Goal: Information Seeking & Learning: Check status

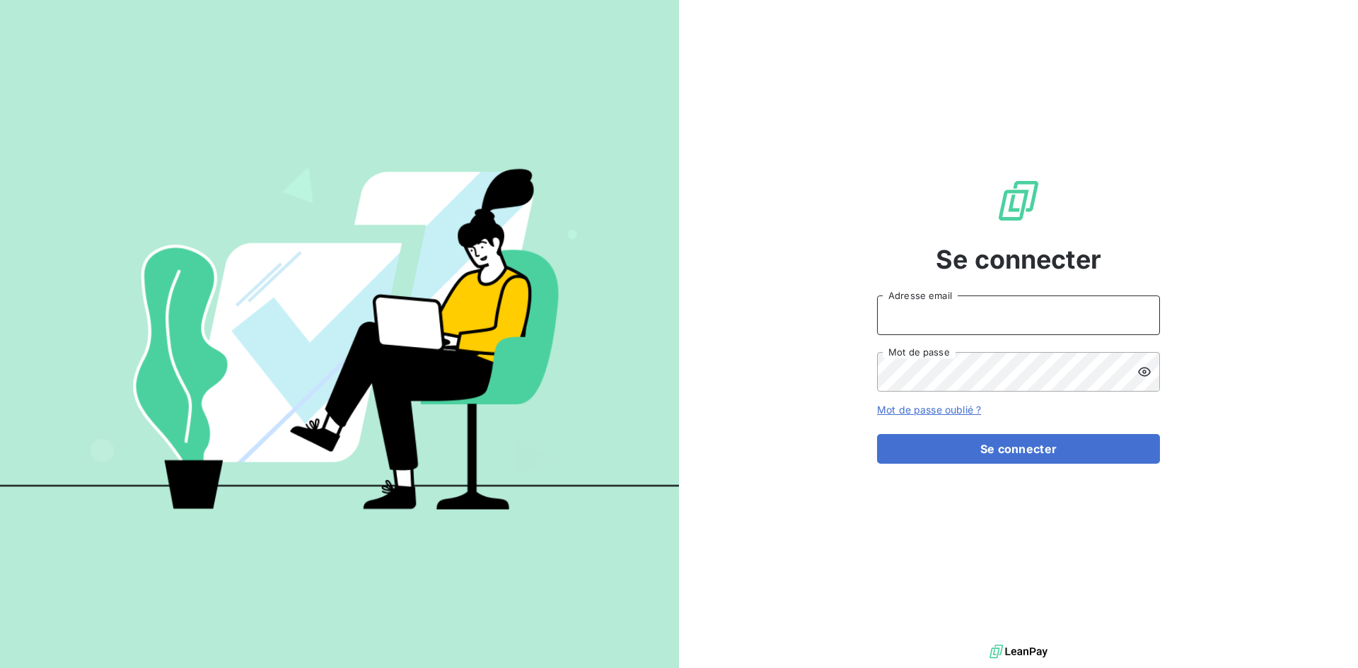
click at [1002, 311] on input "Adresse email" at bounding box center [1018, 316] width 283 height 40
type input "[EMAIL_ADDRESS][PERSON_NAME][DOMAIN_NAME]"
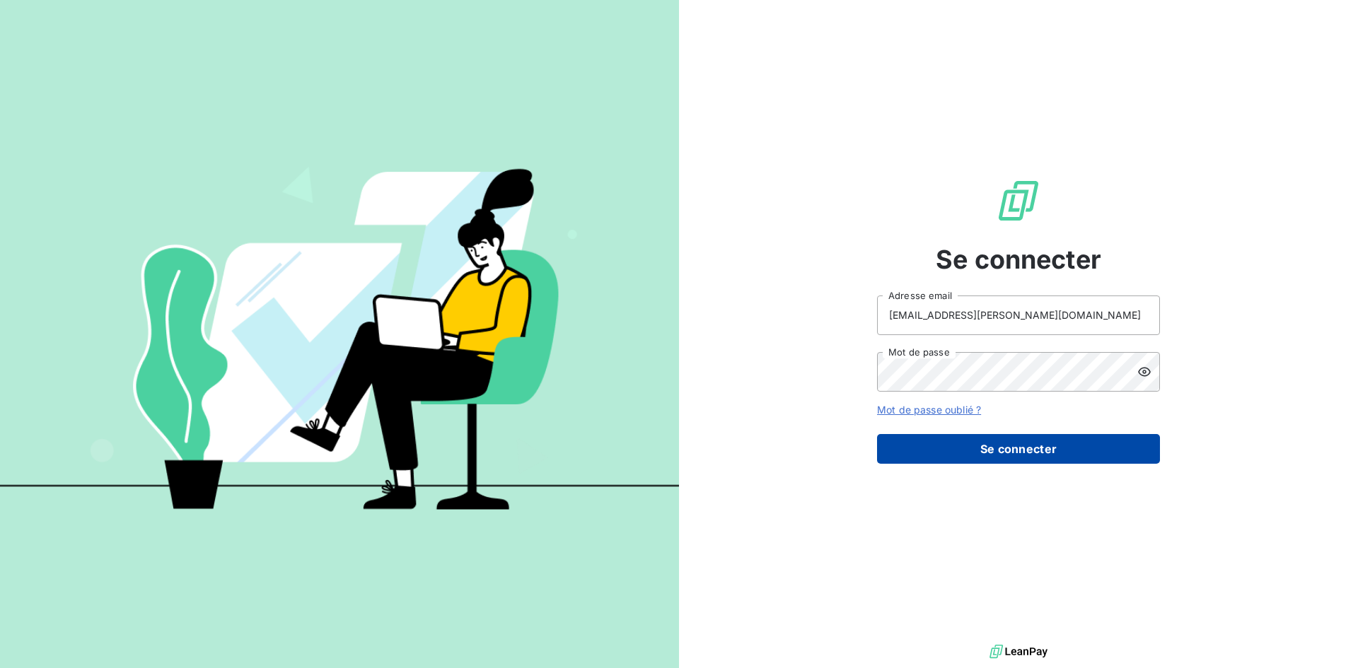
click at [1015, 453] on button "Se connecter" at bounding box center [1018, 449] width 283 height 30
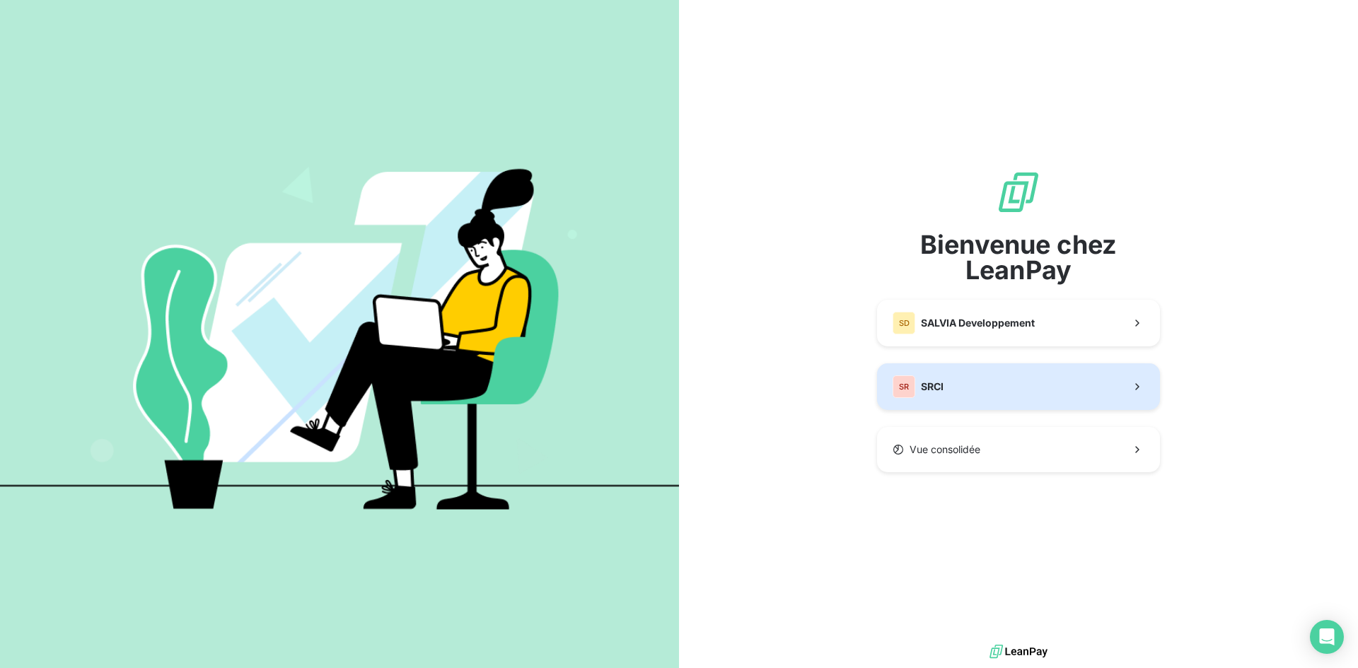
click at [927, 378] on div "SR SRCI" at bounding box center [918, 387] width 51 height 23
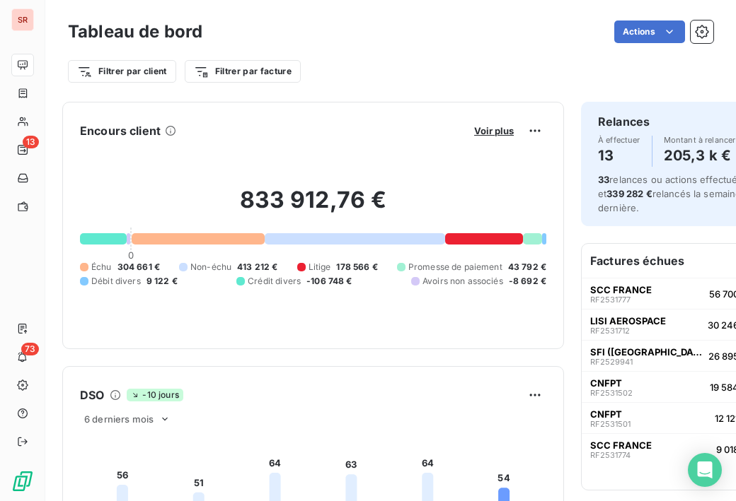
click at [290, 41] on div "Actions" at bounding box center [466, 32] width 494 height 23
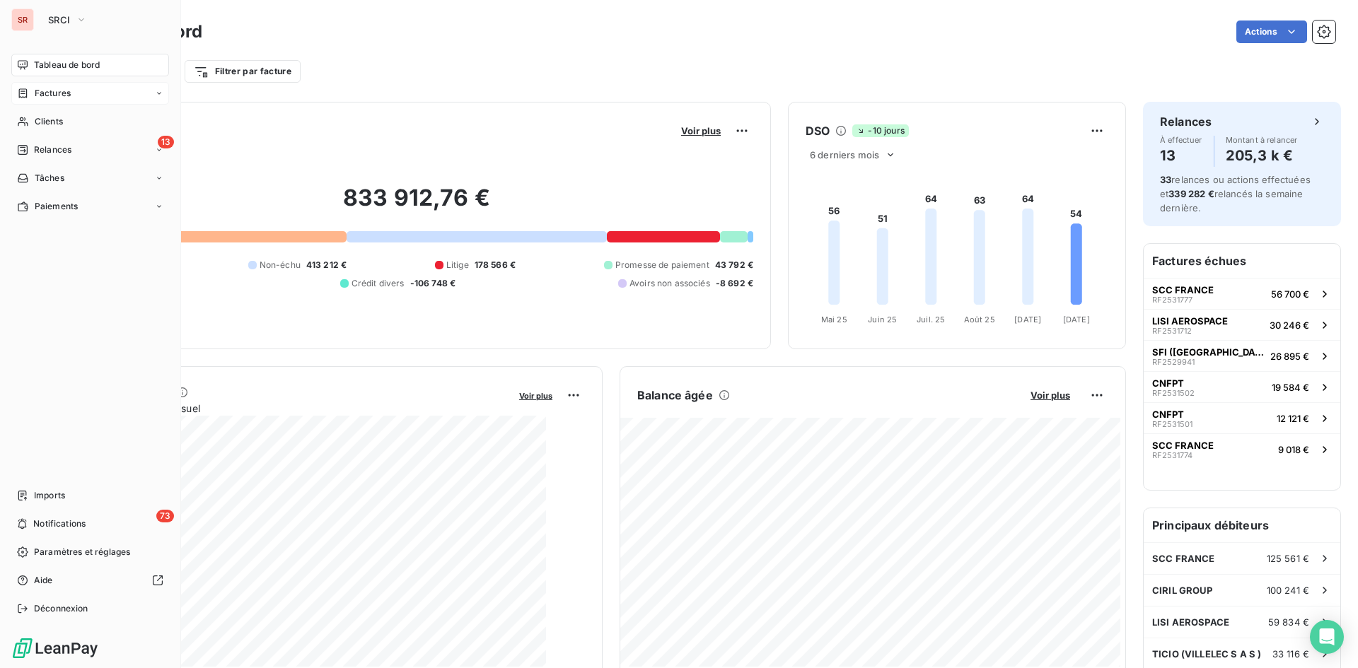
click at [37, 88] on span "Factures" at bounding box center [53, 93] width 36 height 13
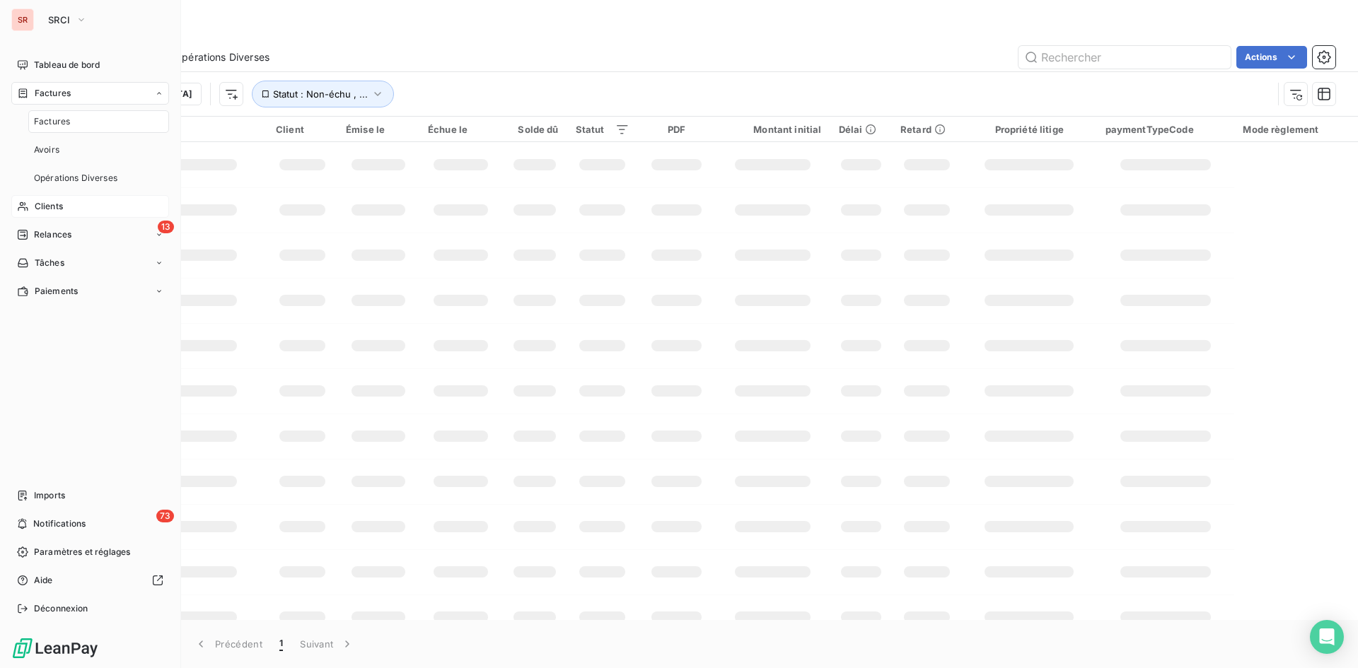
click at [59, 205] on span "Clients" at bounding box center [49, 206] width 28 height 13
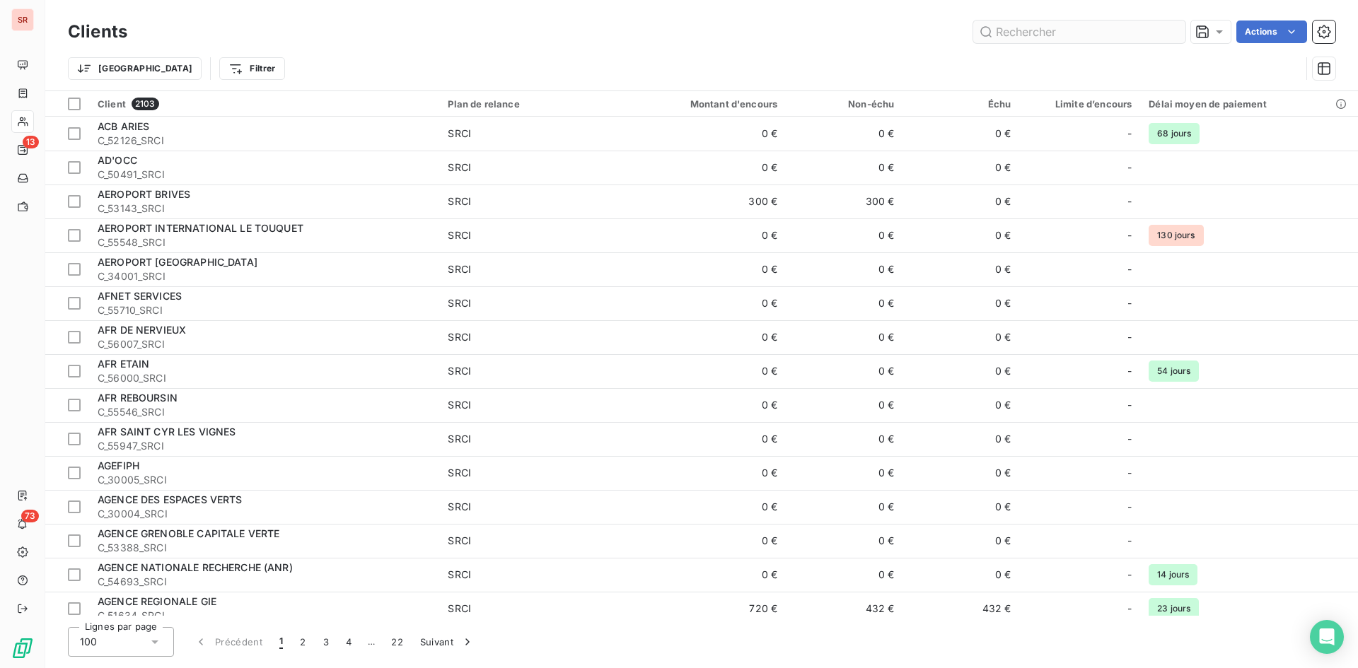
click at [1069, 21] on input "text" at bounding box center [1079, 32] width 212 height 23
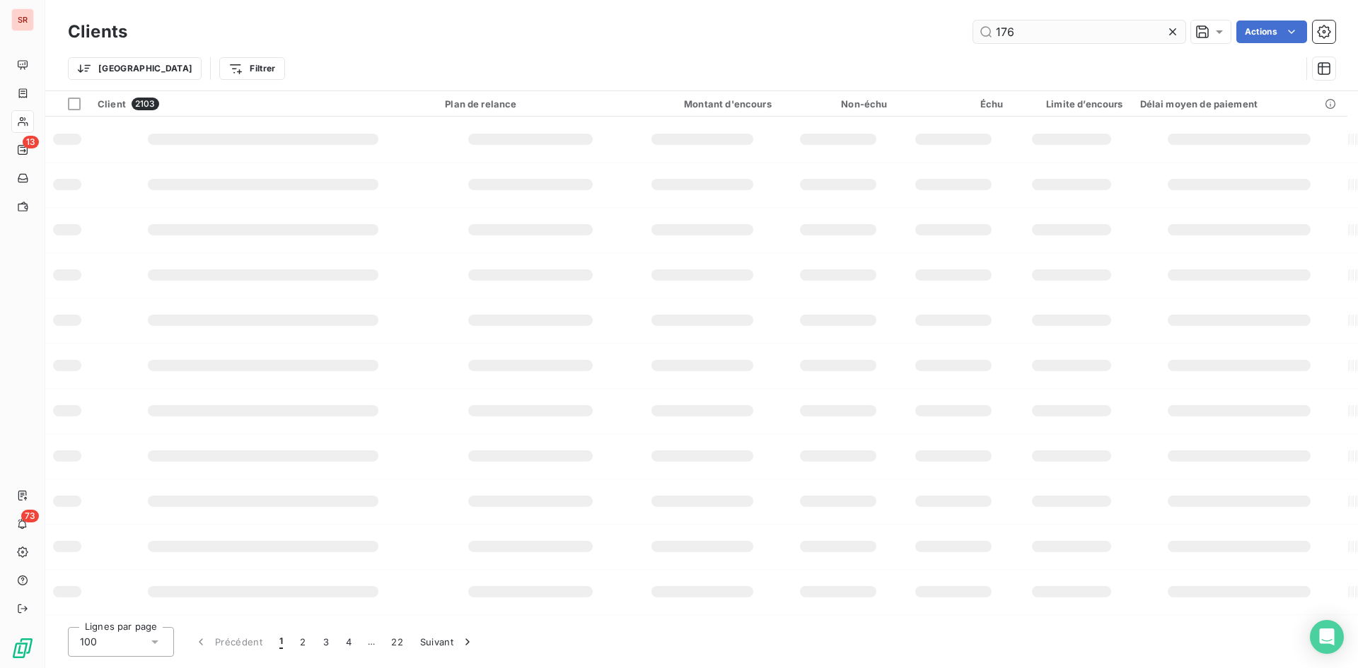
type input "176"
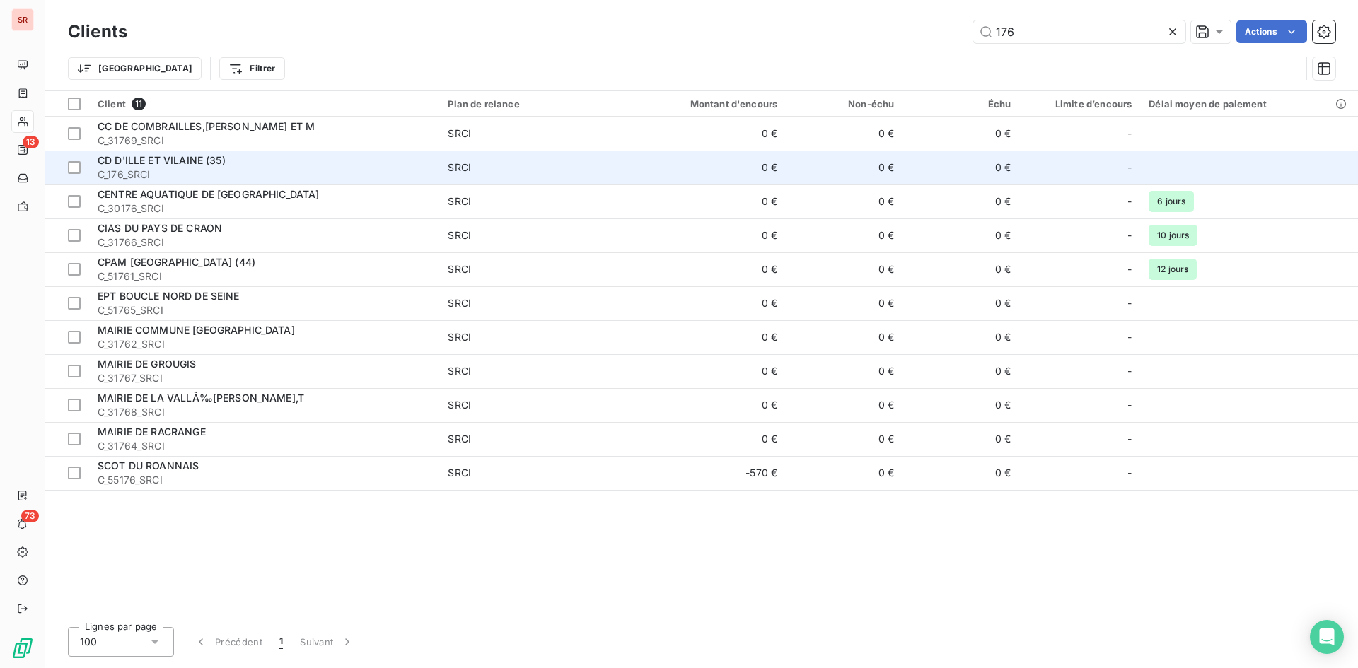
click at [242, 164] on div "CD D'ILLE ET VILAINE (35)" at bounding box center [264, 160] width 333 height 14
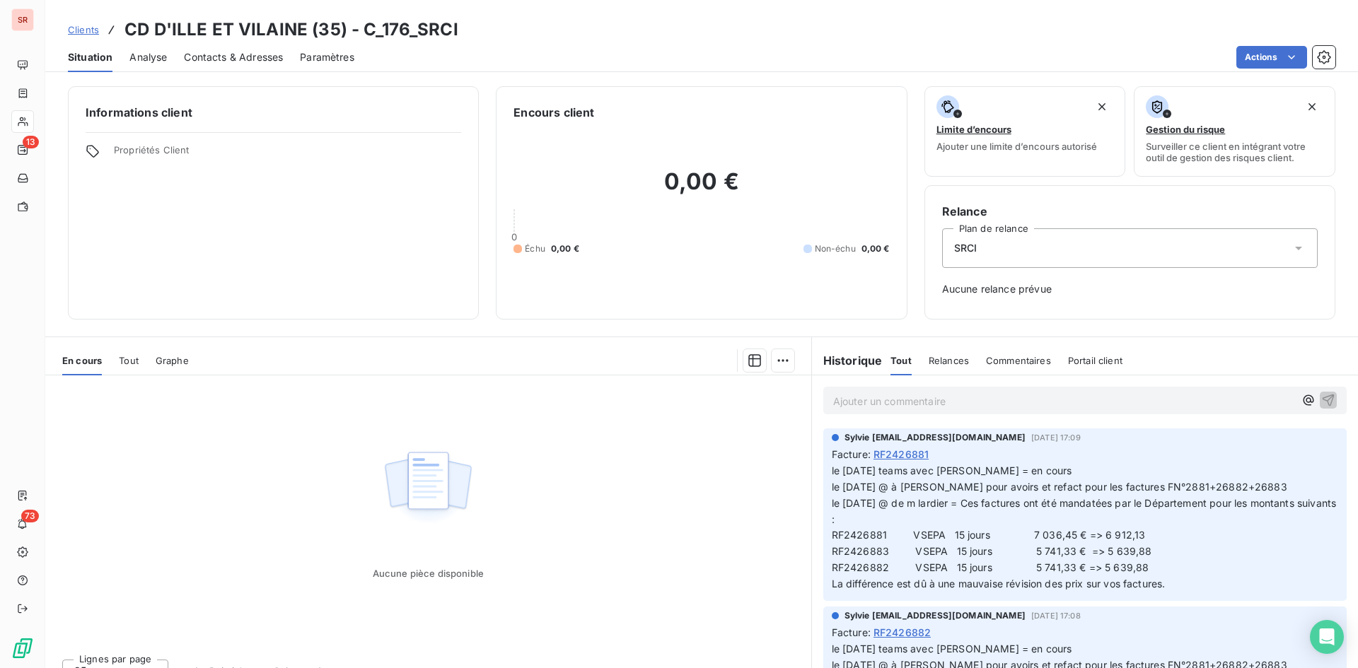
scroll to position [71, 0]
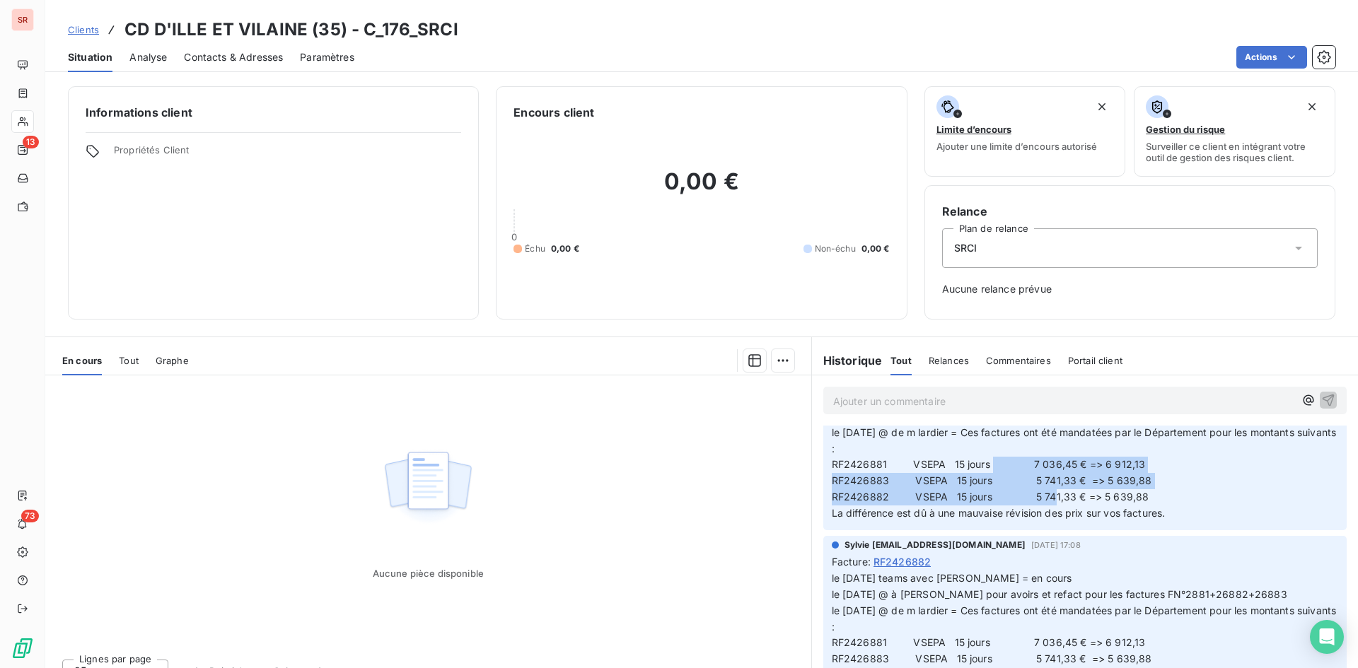
drag, startPoint x: 1021, startPoint y: 468, endPoint x: 1106, endPoint y: 495, distance: 89.2
click at [1106, 495] on span "le [DATE] teams avec [PERSON_NAME] = en cours le [DATE] @ à [PERSON_NAME] pour …" at bounding box center [1086, 456] width 508 height 125
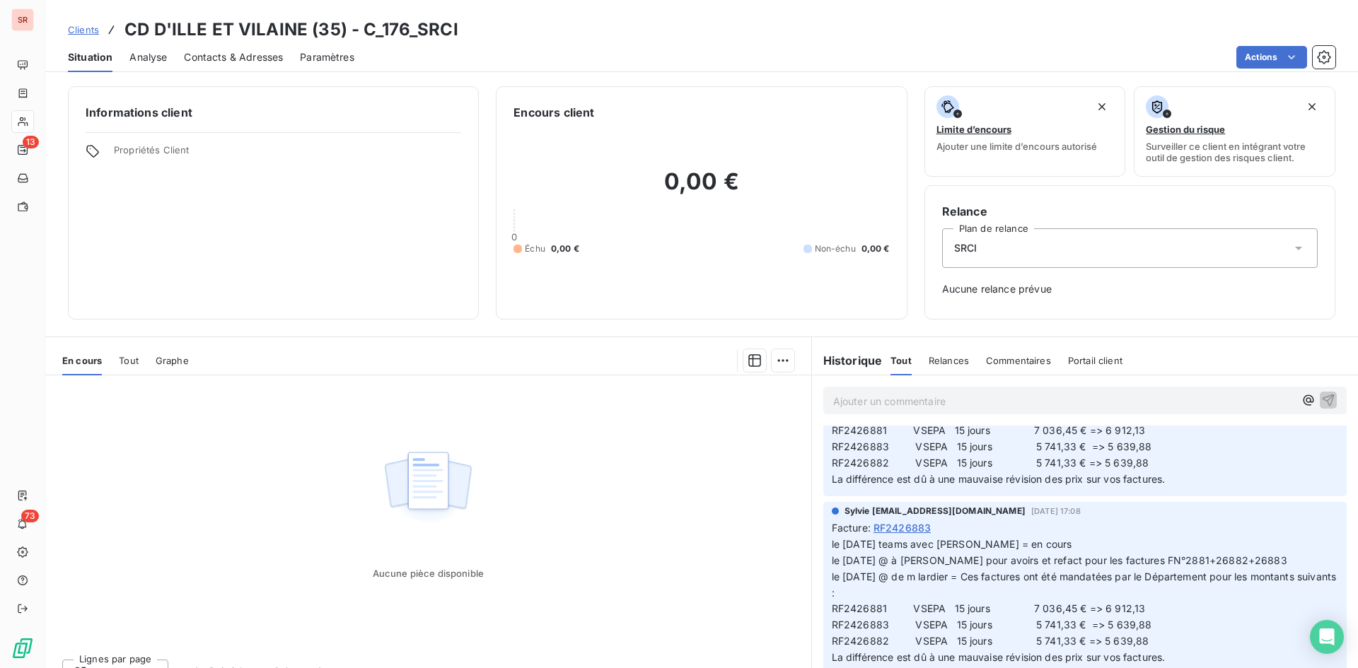
scroll to position [0, 0]
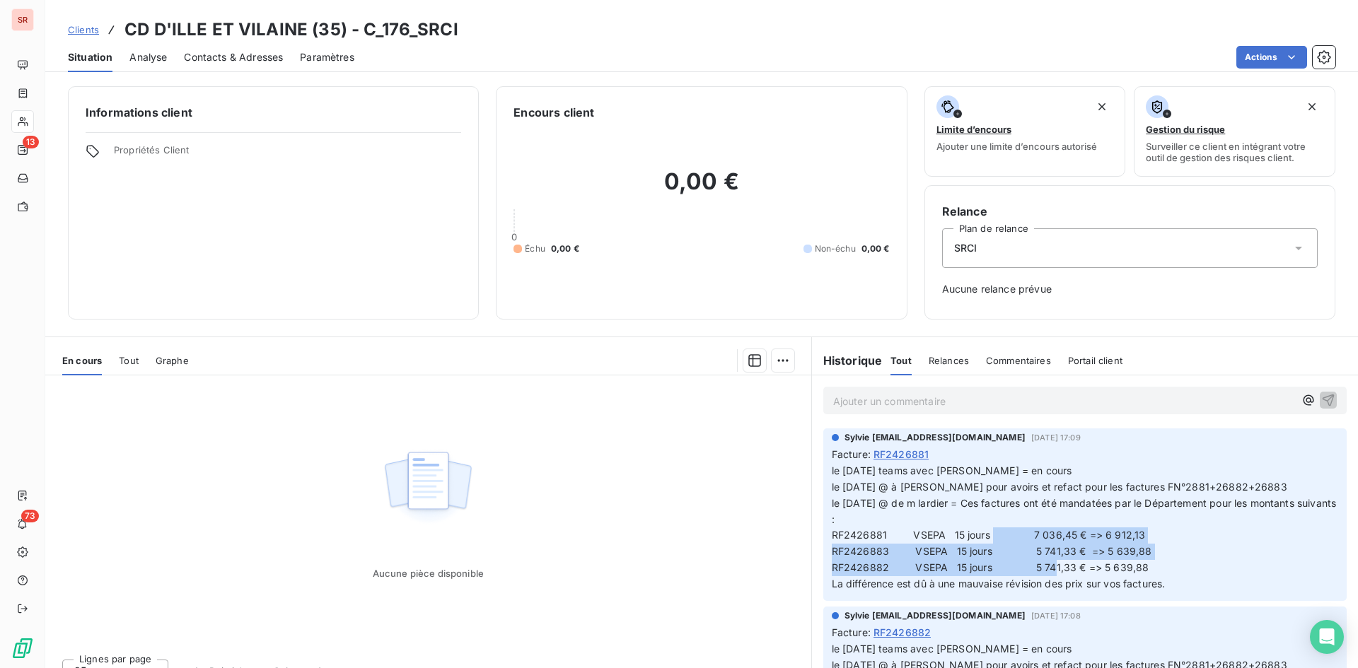
click at [1098, 530] on span "le [DATE] teams avec [PERSON_NAME] = en cours le [DATE] @ à [PERSON_NAME] pour …" at bounding box center [1086, 527] width 508 height 125
